Goal: Information Seeking & Learning: Learn about a topic

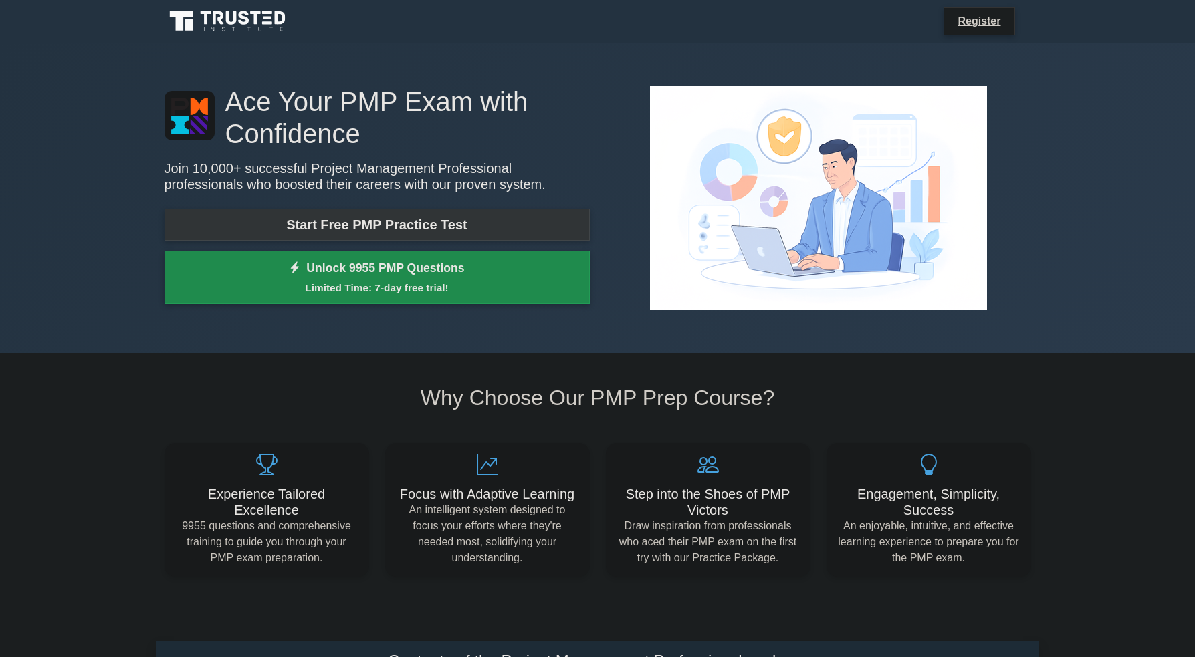
click at [499, 232] on link "Start Free PMP Practice Test" at bounding box center [376, 225] width 425 height 32
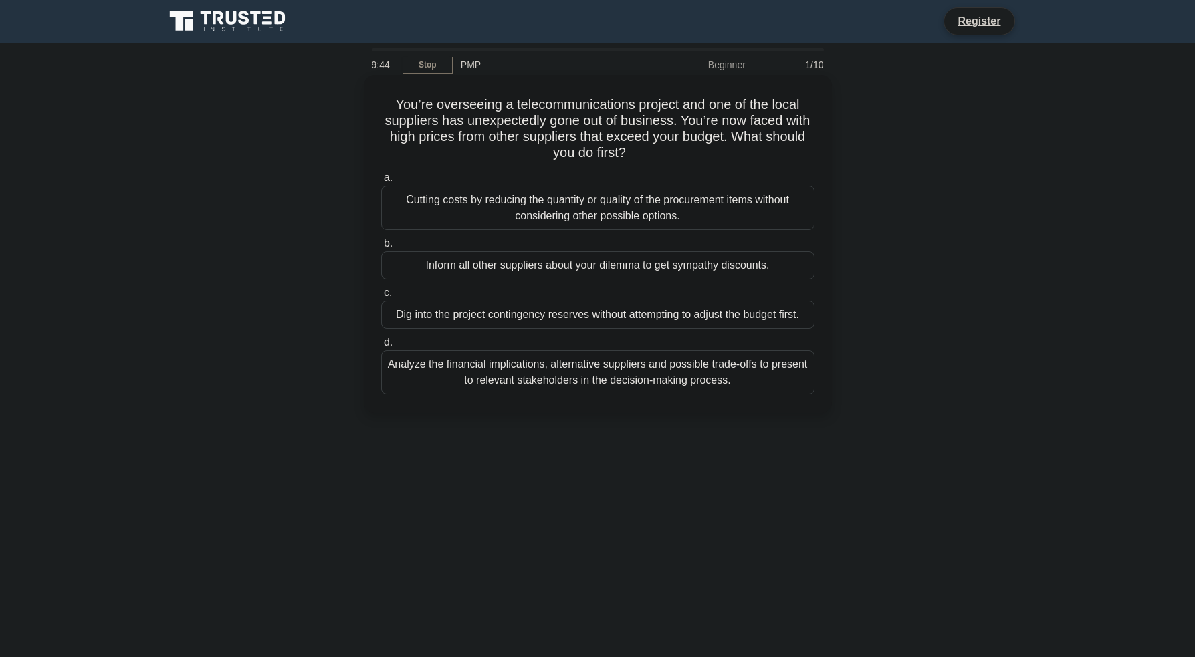
click at [499, 215] on div "Cutting costs by reducing the quantity or quality of the procurement items with…" at bounding box center [597, 208] width 433 height 44
click at [381, 183] on input "a. Cutting costs by reducing the quantity or quality of the procurement items w…" at bounding box center [381, 178] width 0 height 9
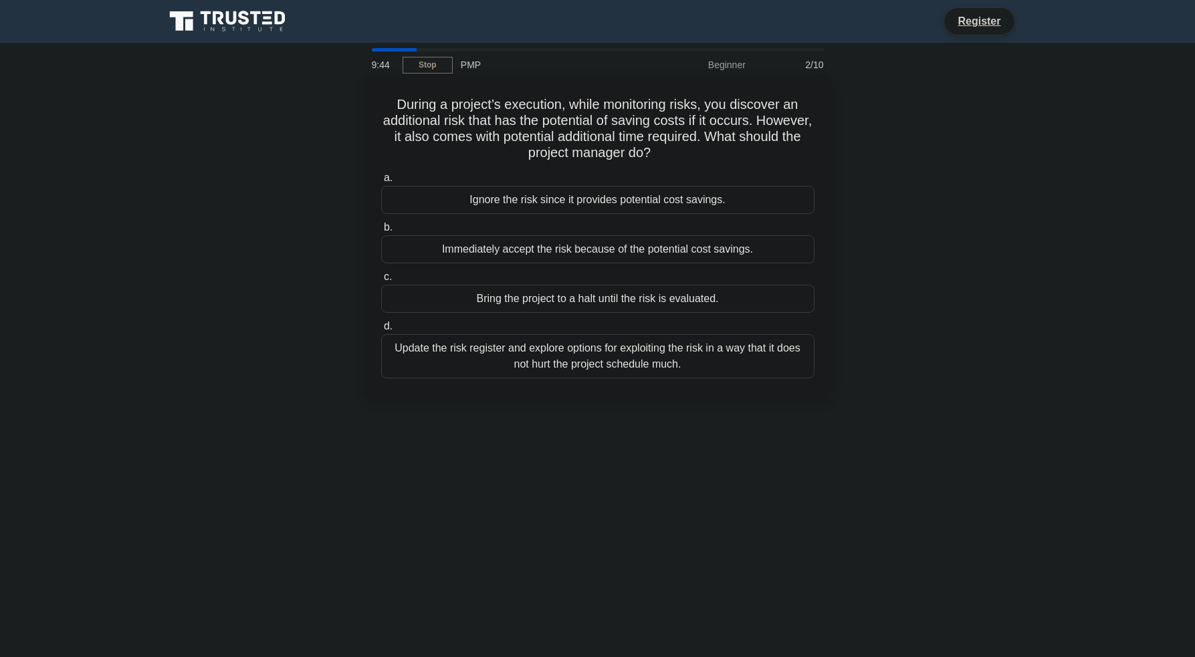
click at [497, 263] on div "Immediately accept the risk because of the potential cost savings." at bounding box center [597, 249] width 433 height 28
click at [381, 232] on input "b. Immediately accept the risk because of the potential cost savings." at bounding box center [381, 227] width 0 height 9
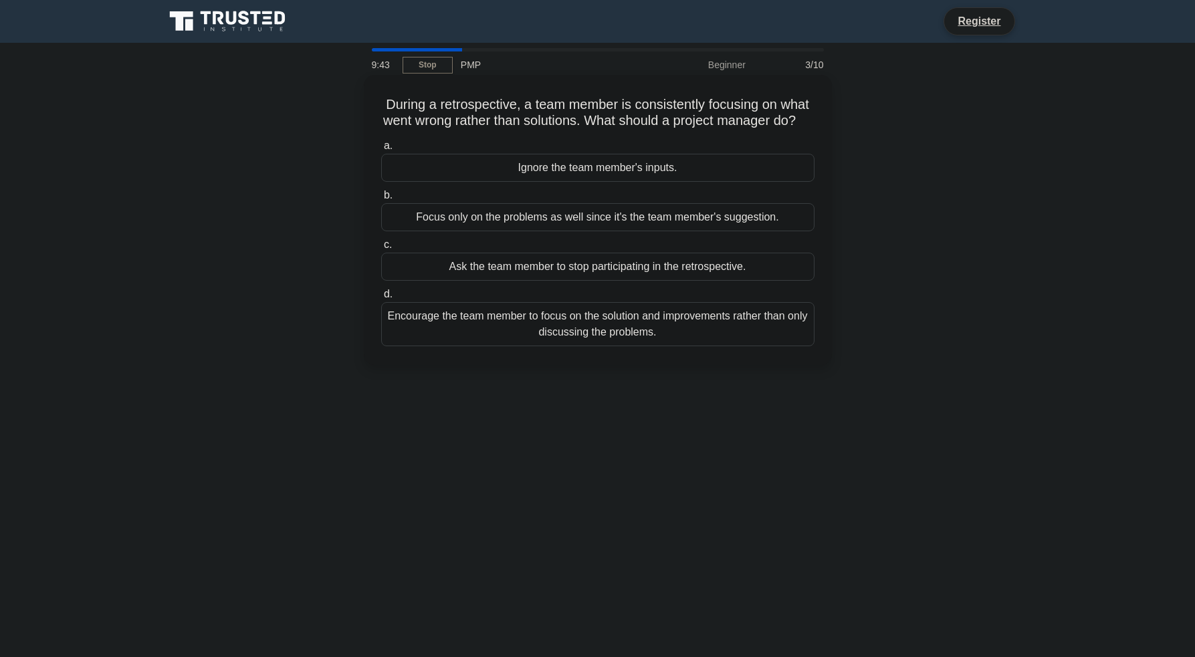
click at [510, 259] on div "Ask the team member to stop participating in the retrospective." at bounding box center [597, 267] width 433 height 28
click at [381, 249] on input "c. Ask the team member to stop participating in the retrospective." at bounding box center [381, 245] width 0 height 9
